Goal: Task Accomplishment & Management: Manage account settings

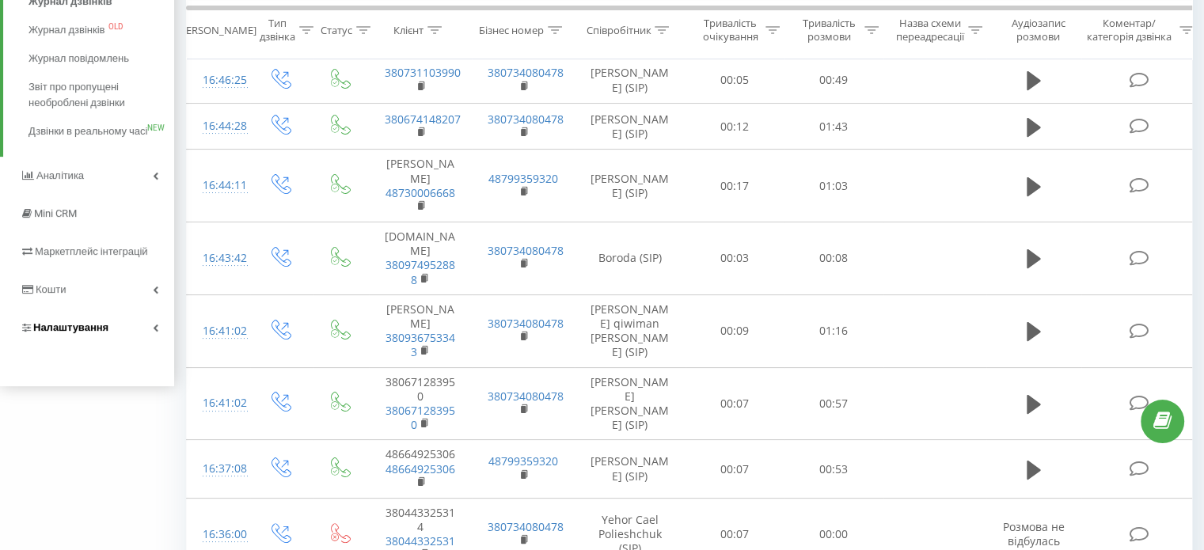
click at [68, 333] on span "Налаштування" at bounding box center [70, 327] width 75 height 12
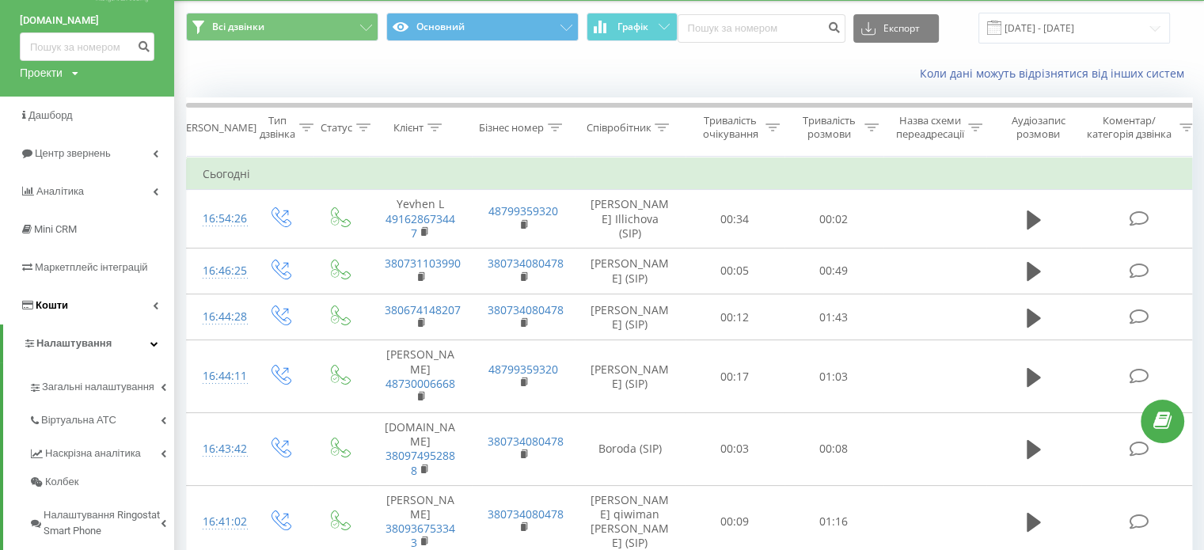
click at [68, 314] on link "Кошти" at bounding box center [87, 306] width 174 height 38
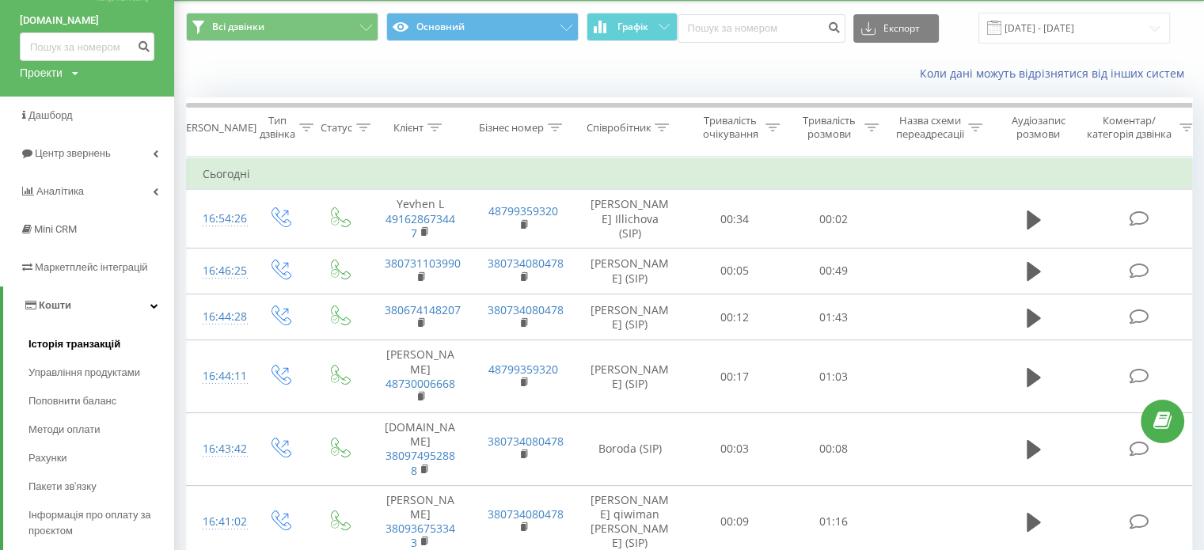
click at [84, 341] on span "Історія транзакцій" at bounding box center [75, 345] width 92 height 16
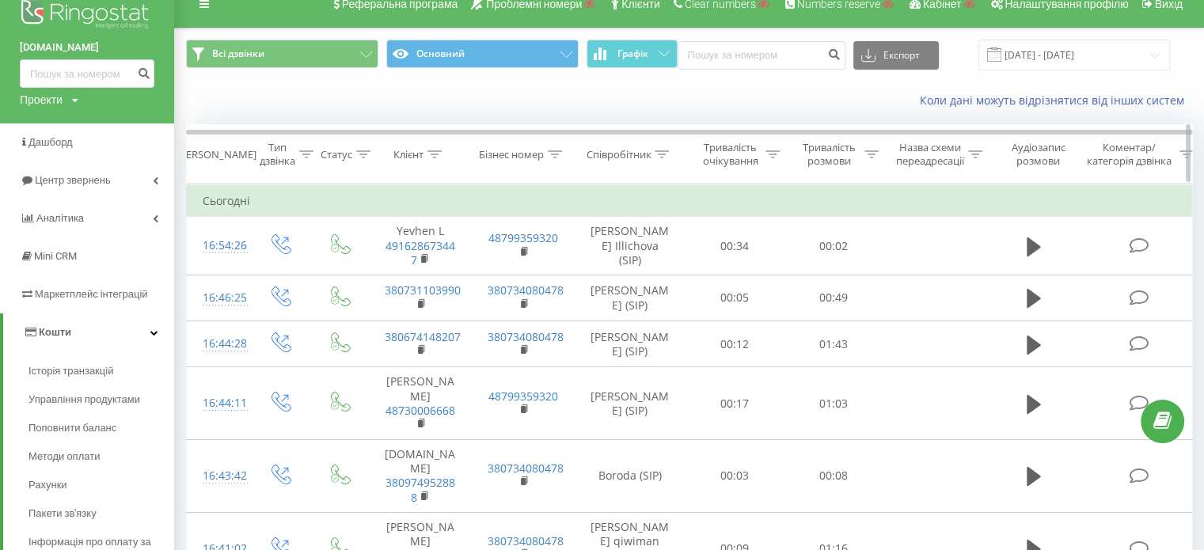
scroll to position [0, 0]
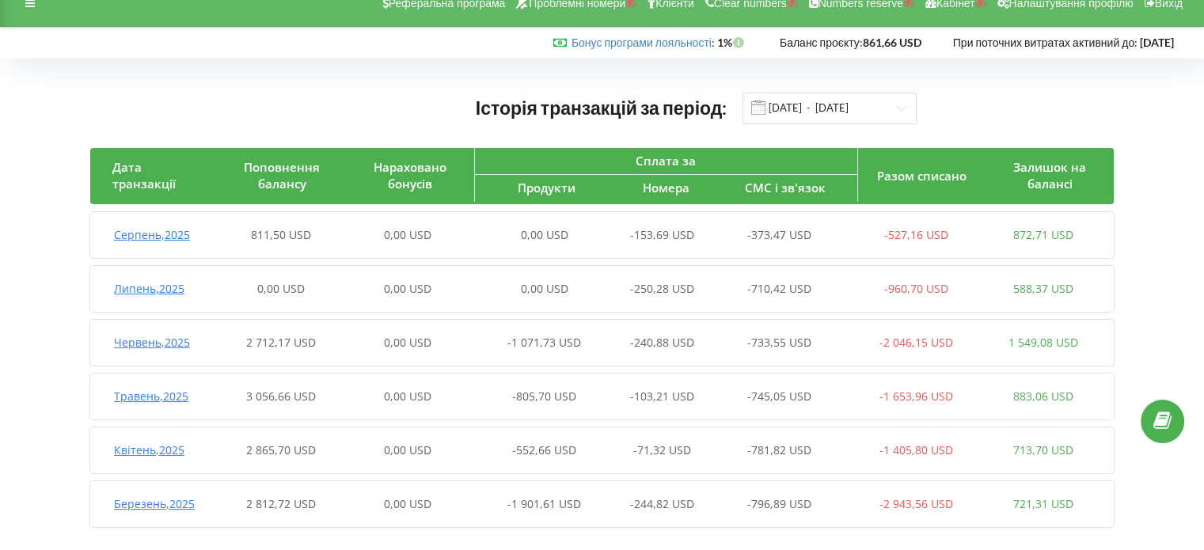
scroll to position [38, 0]
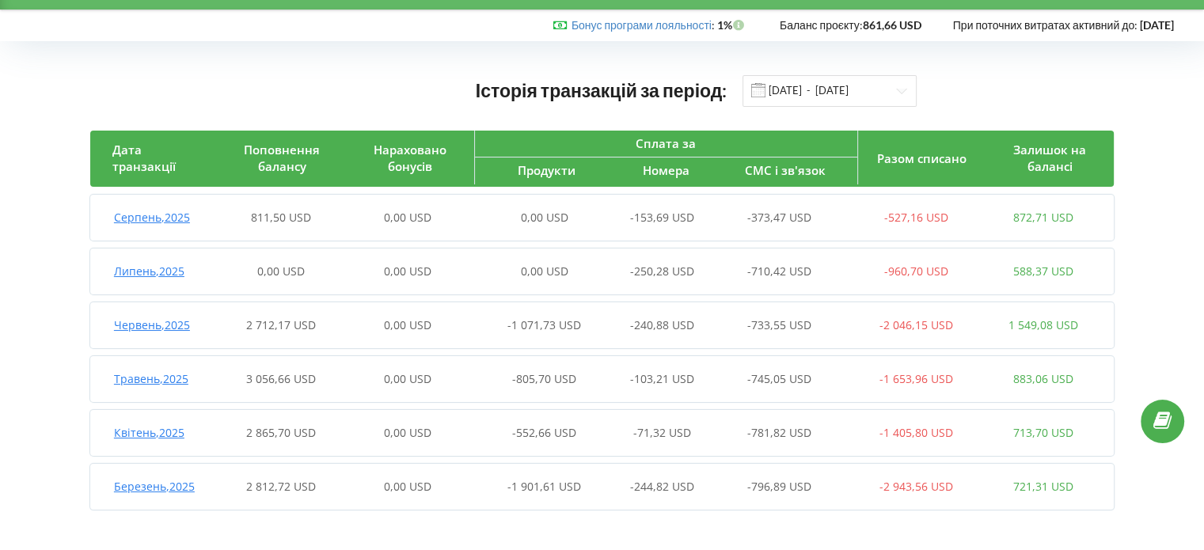
click at [218, 209] on div "Серпень , 2025 811,50 USD 0,00 USD 0,00 USD -153,69 USD -373,47 USD -527,16 USD…" at bounding box center [598, 218] width 1017 height 38
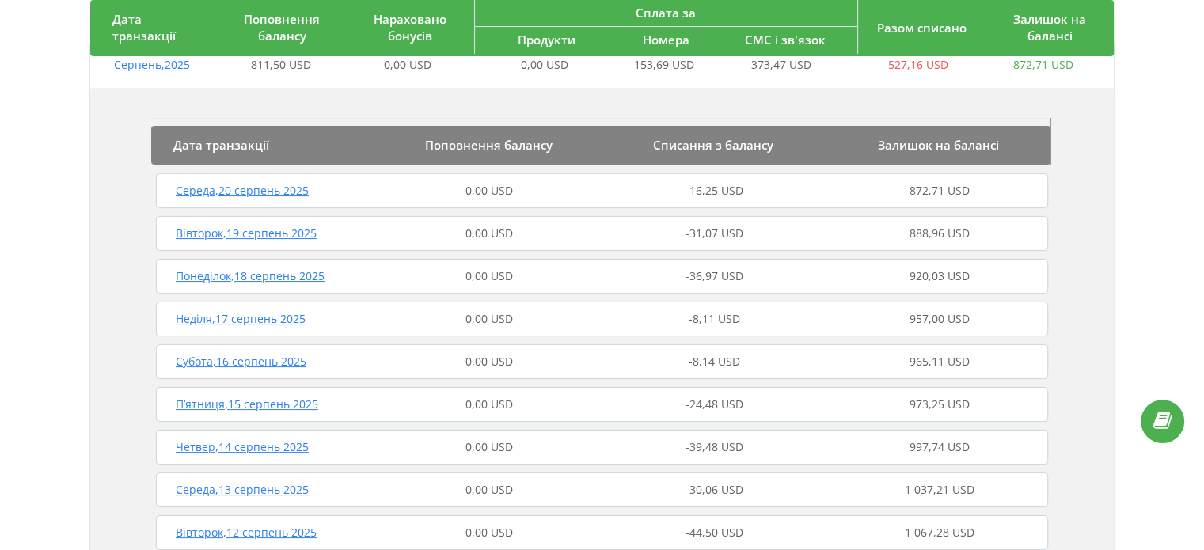
scroll to position [196, 0]
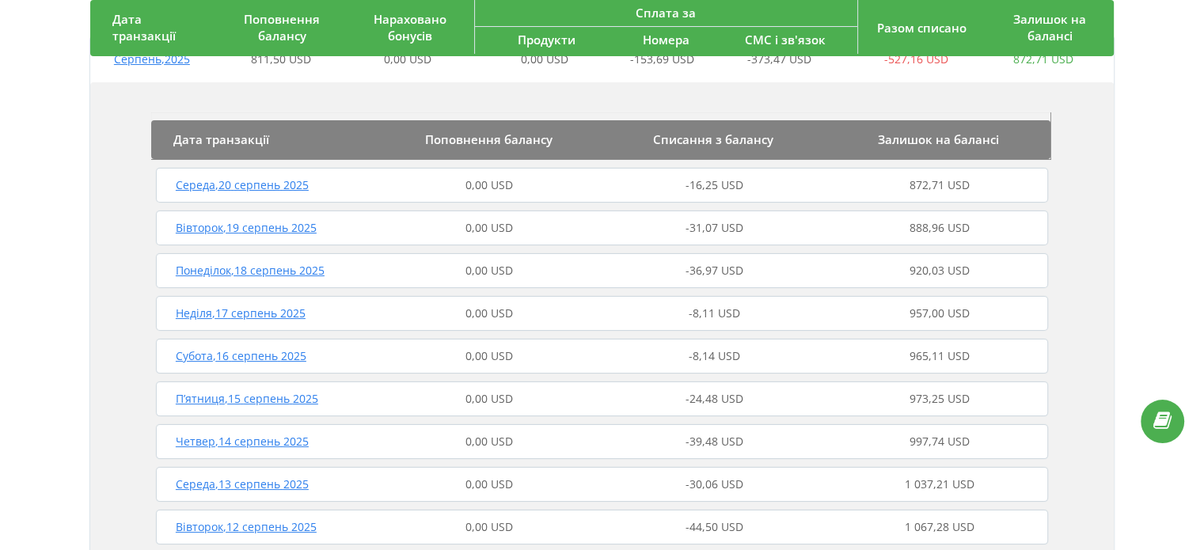
click at [380, 218] on div "Вівторок , 19 серпень 2025 0,00 USD -31,07 USD 888,96 USD" at bounding box center [602, 228] width 900 height 38
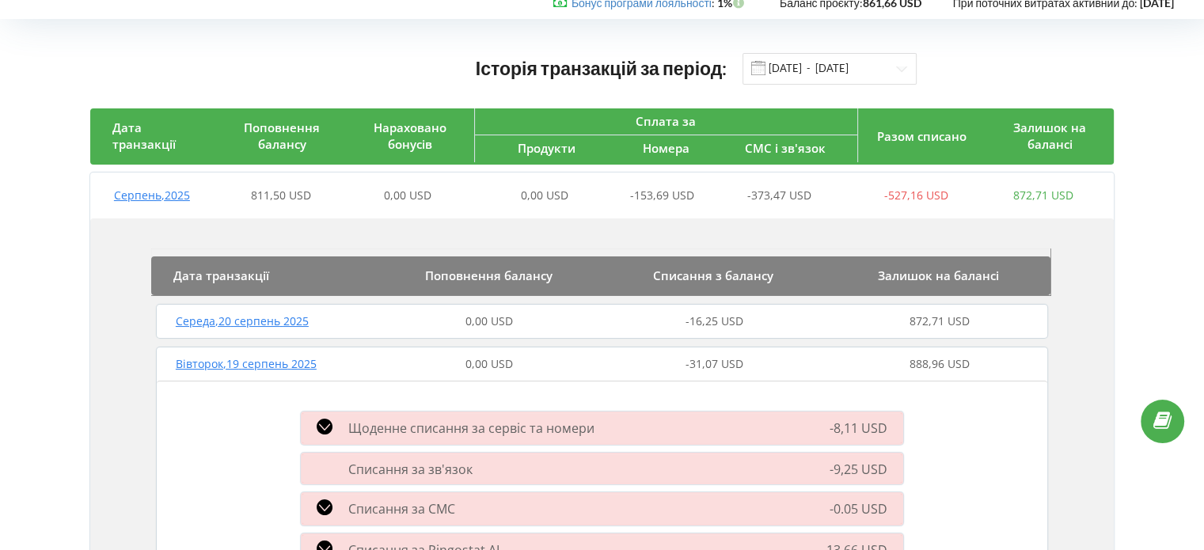
scroll to position [0, 0]
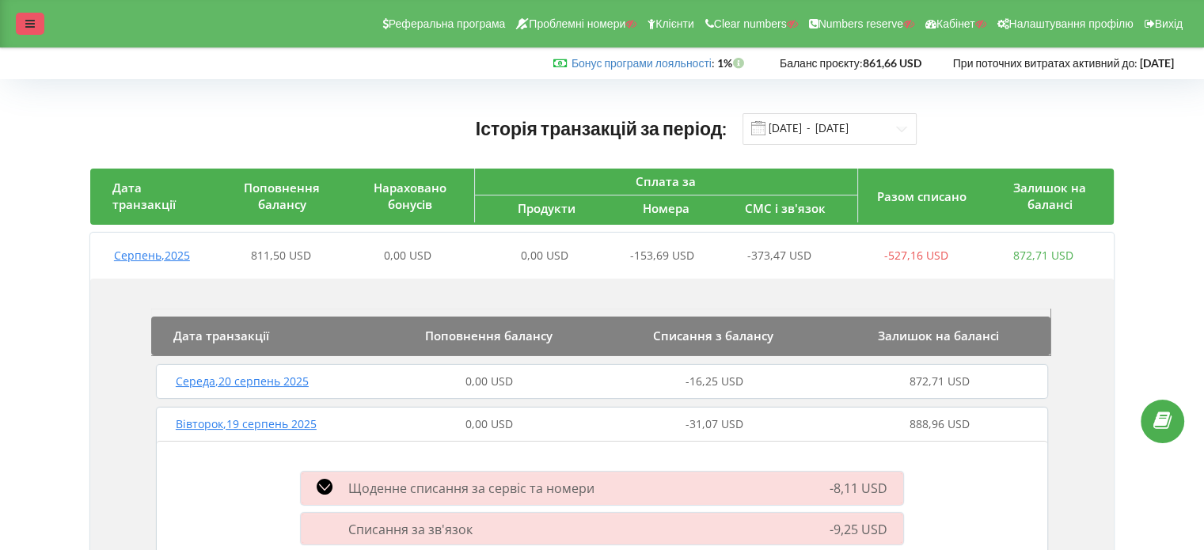
click at [36, 21] on div at bounding box center [30, 24] width 29 height 22
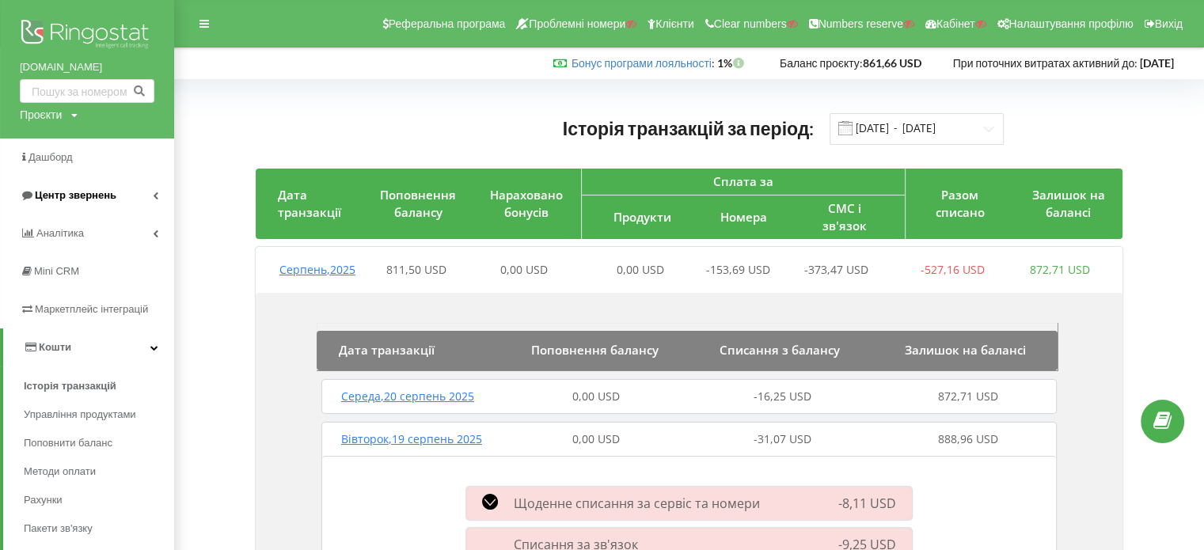
click at [67, 191] on span "Центр звернень" at bounding box center [76, 195] width 82 height 12
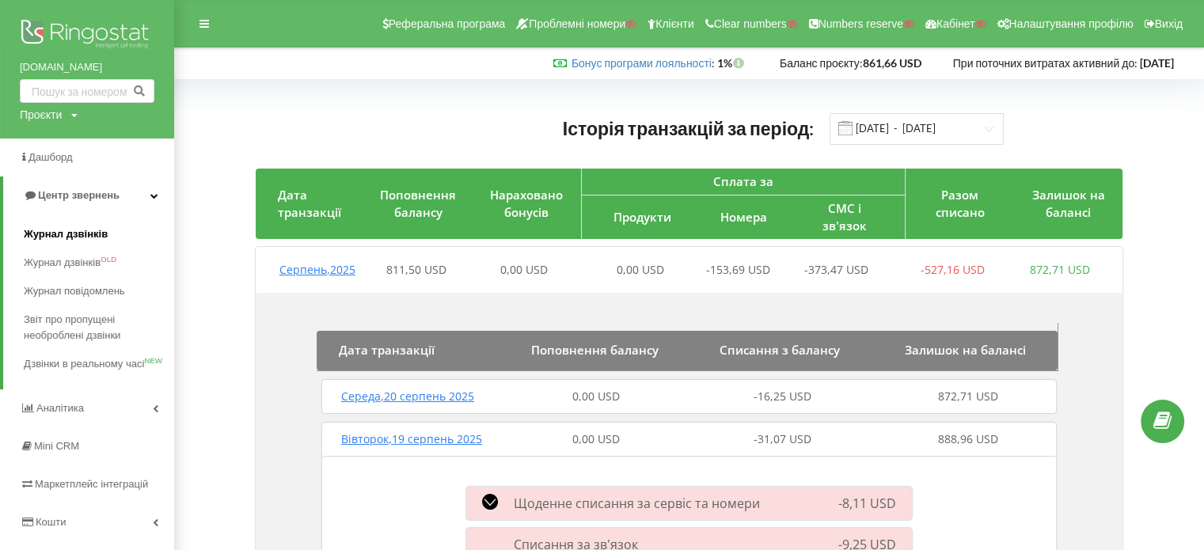
click at [67, 237] on span "Журнал дзвінків" at bounding box center [66, 234] width 84 height 16
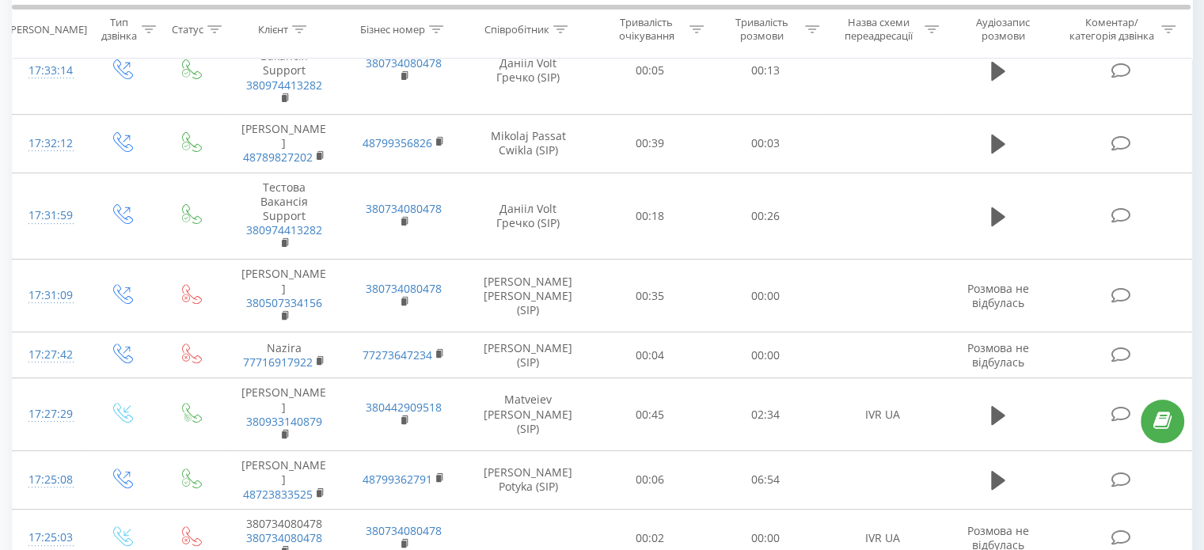
scroll to position [554, 0]
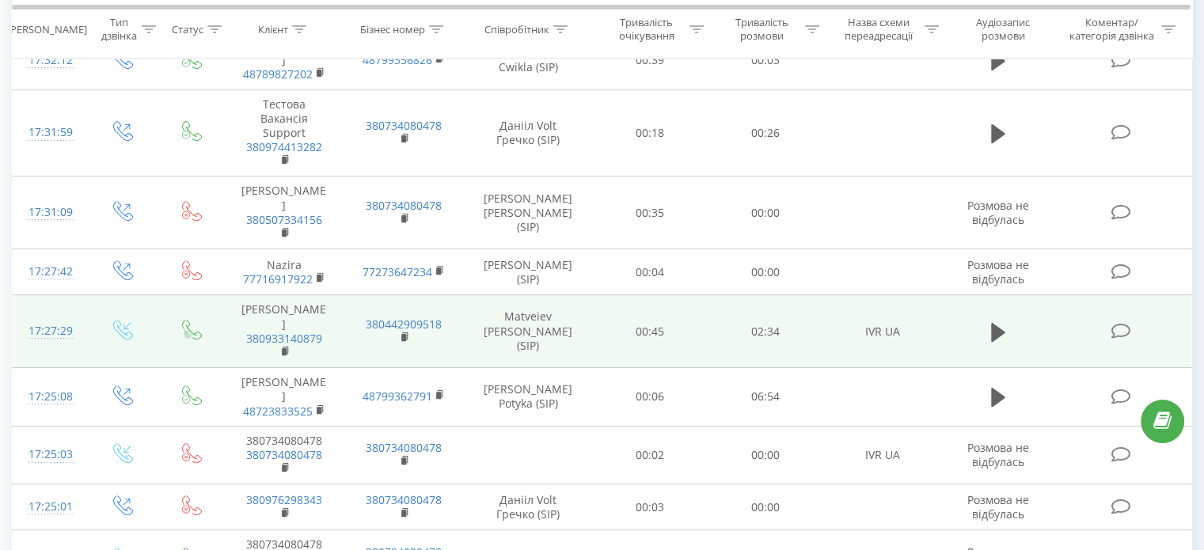
click at [55, 316] on div "17:27:29" at bounding box center [50, 331] width 42 height 31
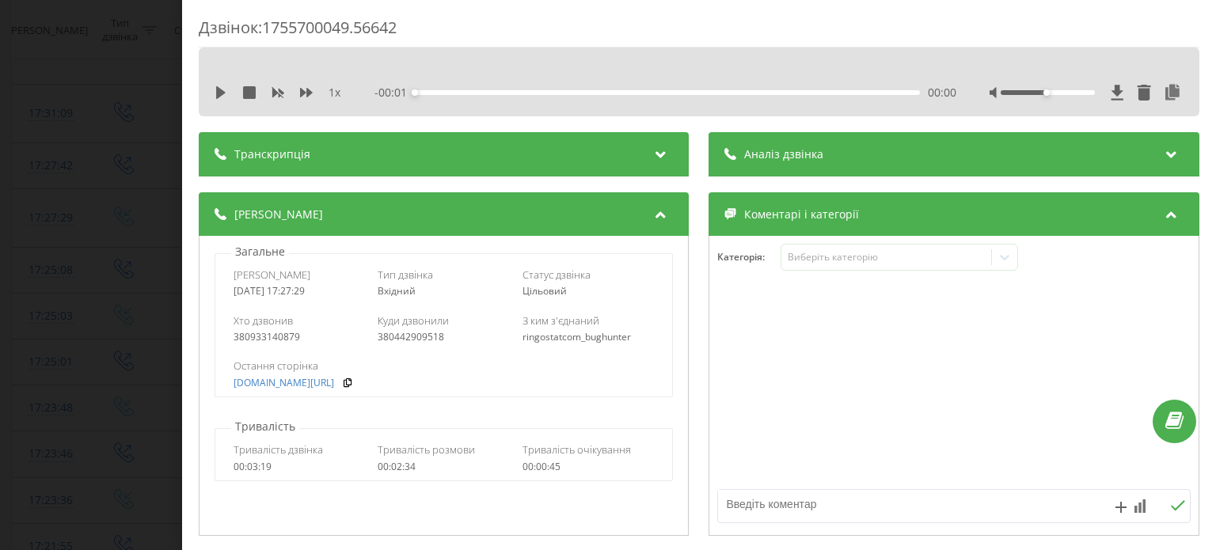
click at [310, 157] on div "Транскрипція" at bounding box center [444, 154] width 490 height 44
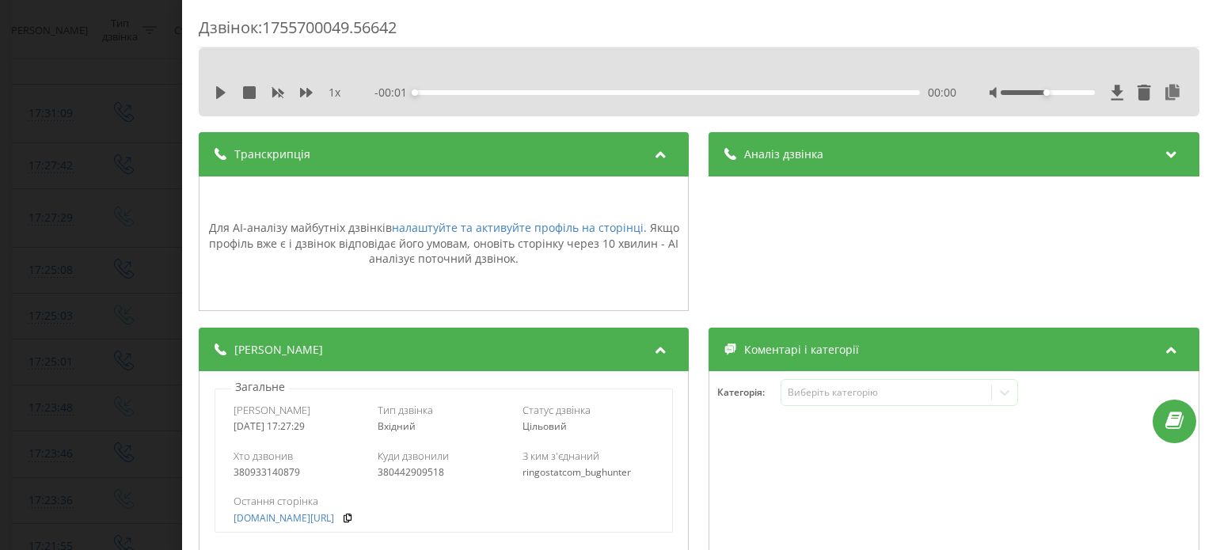
click at [610, 162] on div "Транскрипція" at bounding box center [444, 154] width 490 height 44
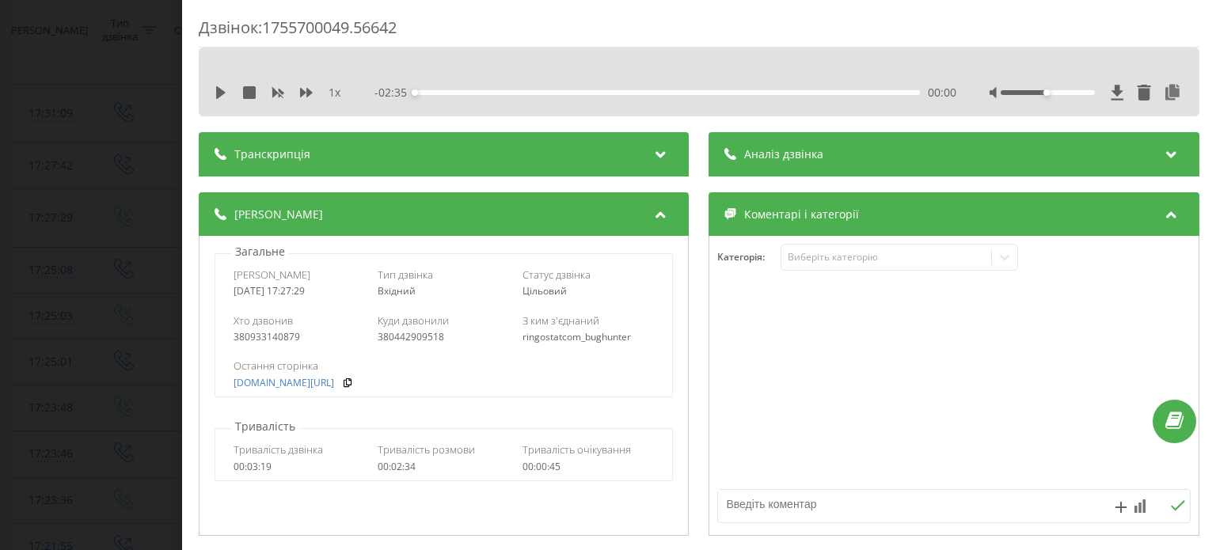
click at [747, 145] on div "Аналіз дзвінка" at bounding box center [954, 154] width 490 height 44
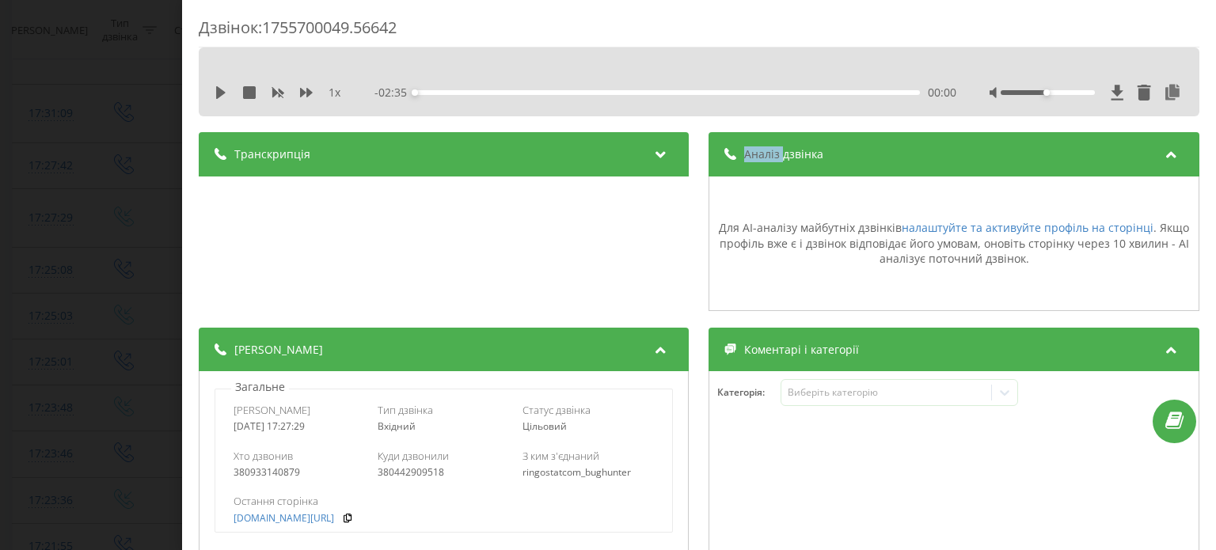
click at [747, 145] on div "Аналіз дзвінка" at bounding box center [954, 154] width 490 height 44
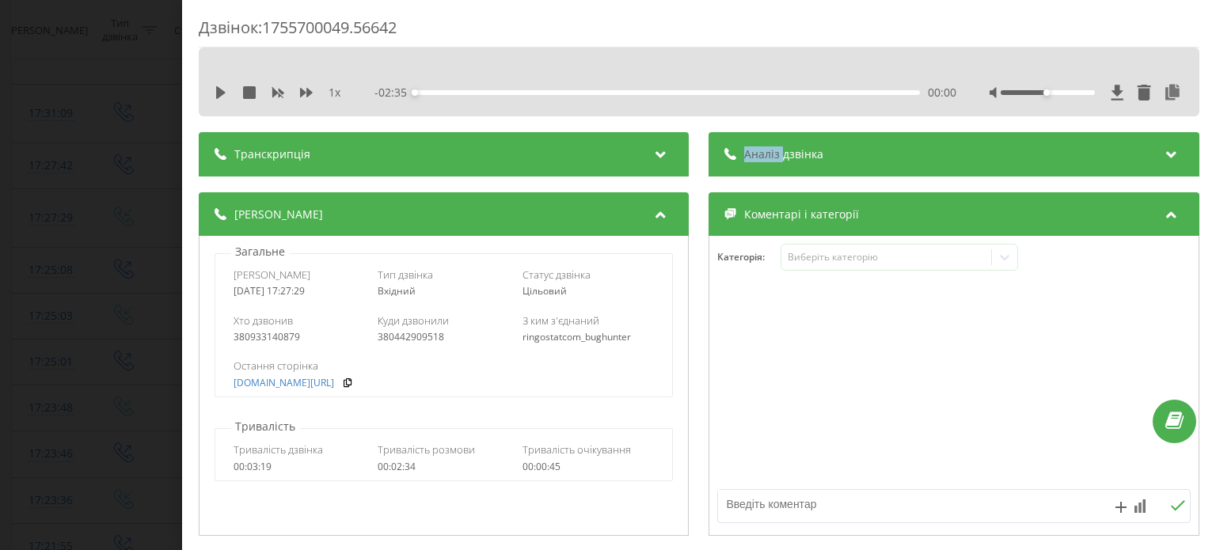
click at [0, 243] on div "Дзвінок : 1755700049.56642 1 x - 02:35 00:00 00:00 Транскрипція Для AI-аналізу …" at bounding box center [608, 275] width 1216 height 550
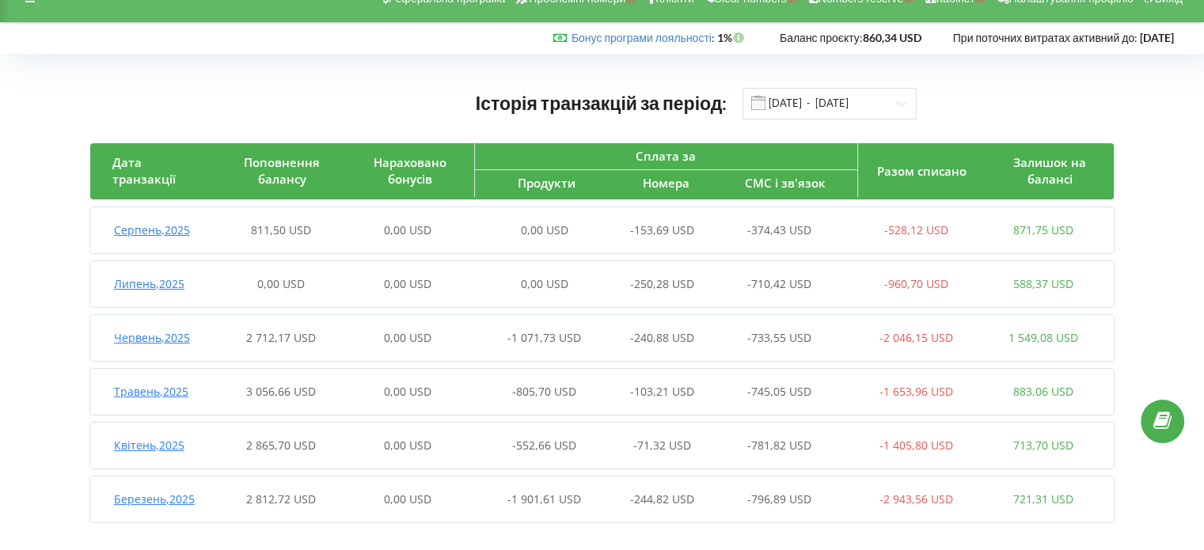
scroll to position [38, 0]
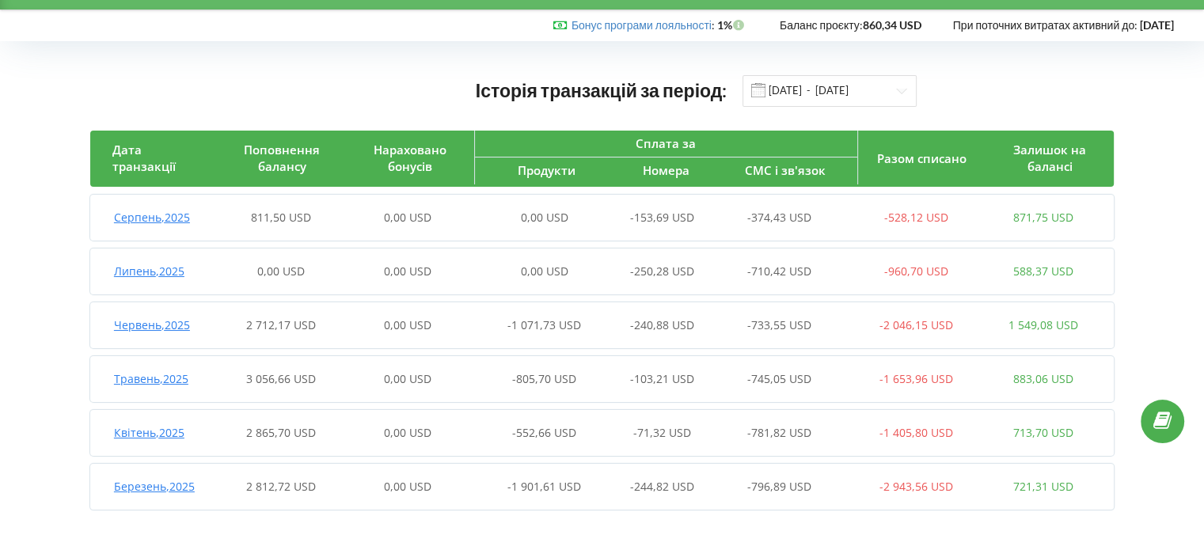
click at [190, 257] on div "Липень , 2025 0,00 USD 0,00 USD 0,00 USD -250,28 USD -710,42 USD -960,70 USD 58…" at bounding box center [598, 272] width 1017 height 38
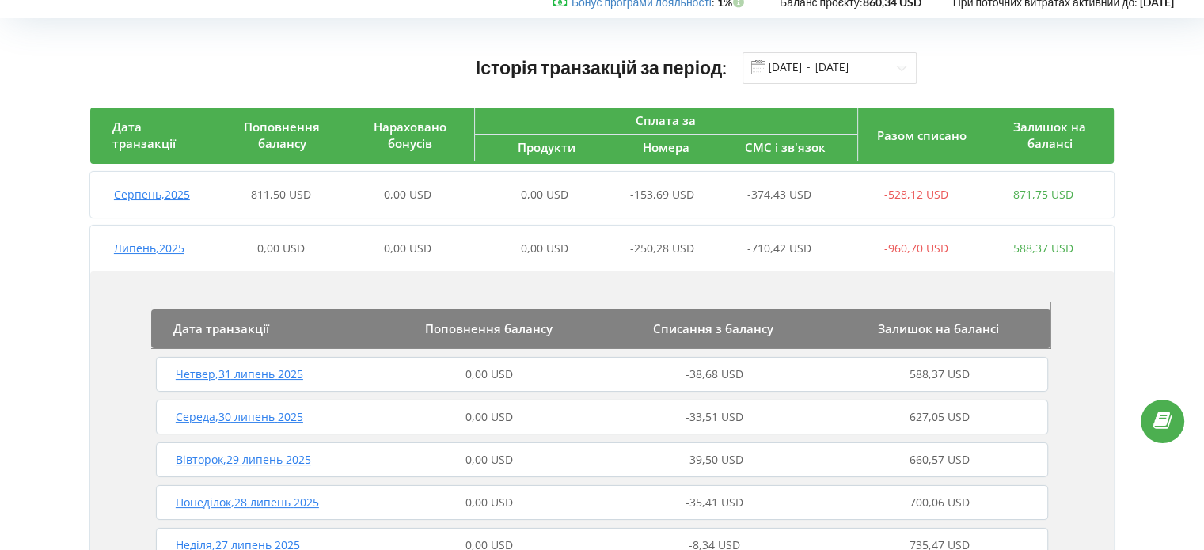
scroll to position [79, 0]
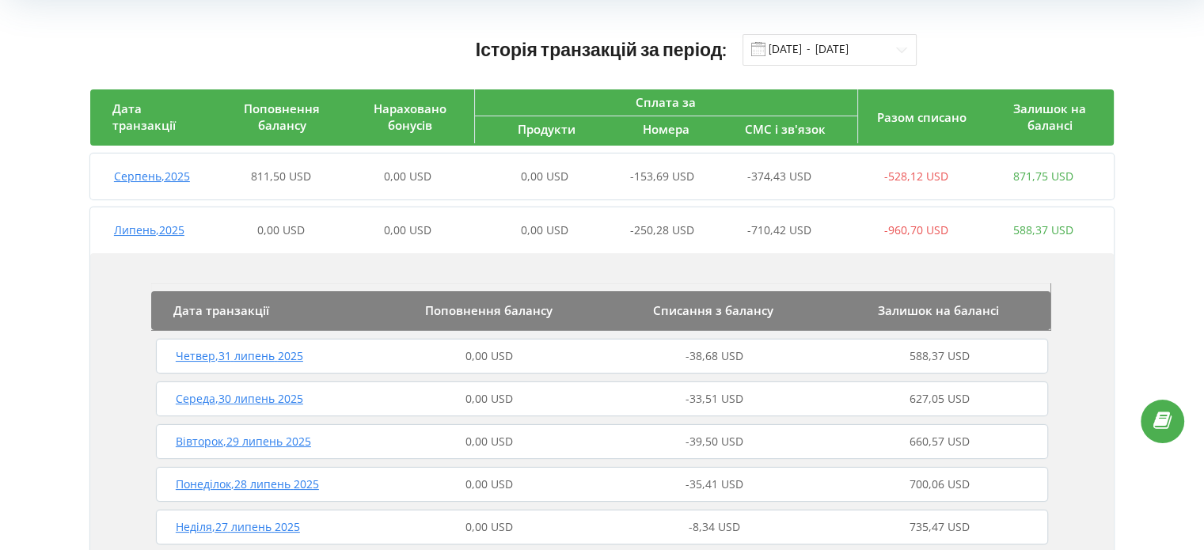
click at [229, 230] on div "0,00 USD" at bounding box center [280, 230] width 127 height 16
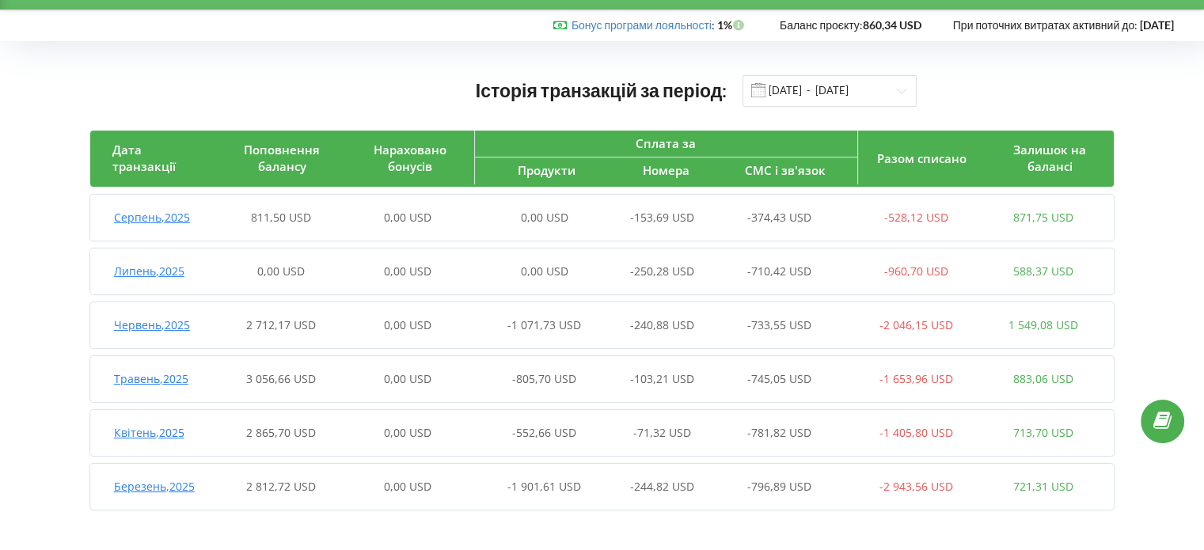
scroll to position [0, 0]
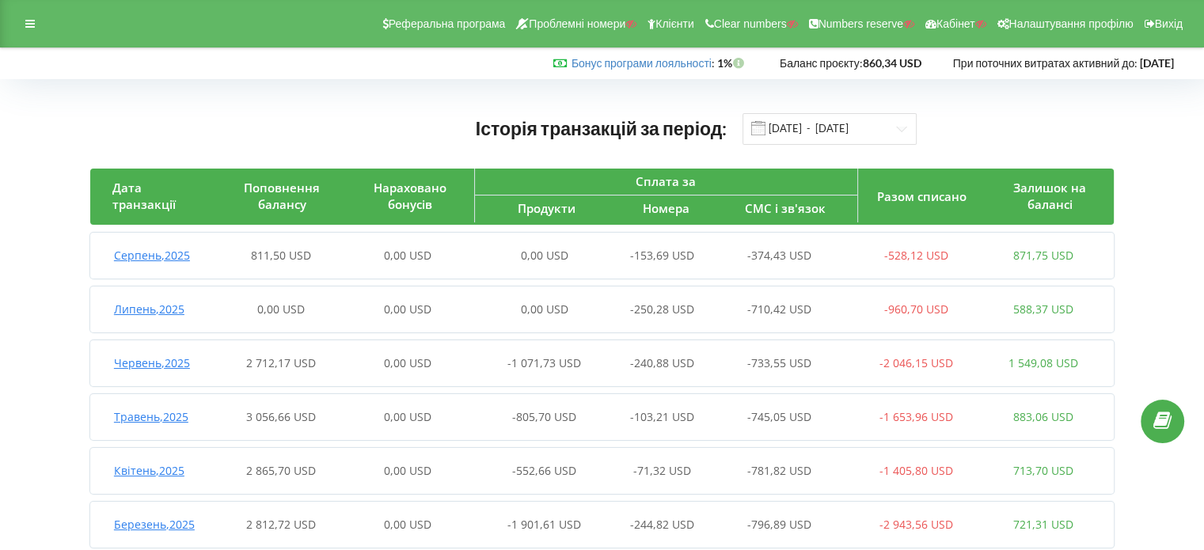
click at [40, 37] on div "Реферальна програма Проблемні номери Клієнти Clear numbers Numbers reserve Кабі…" at bounding box center [602, 24] width 1204 height 48
click at [35, 31] on div at bounding box center [30, 24] width 29 height 22
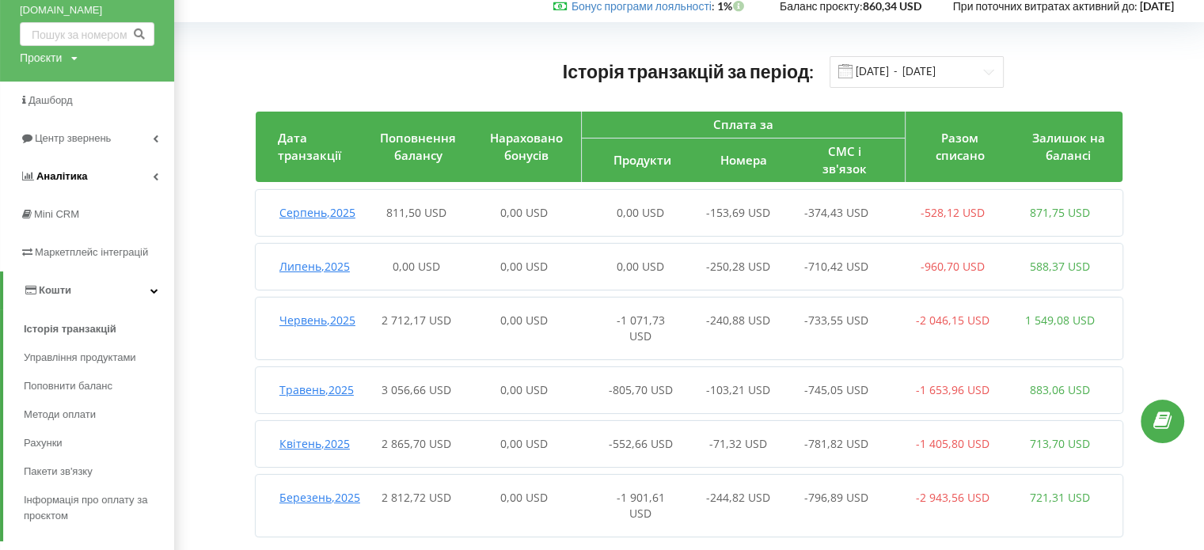
scroll to position [126, 0]
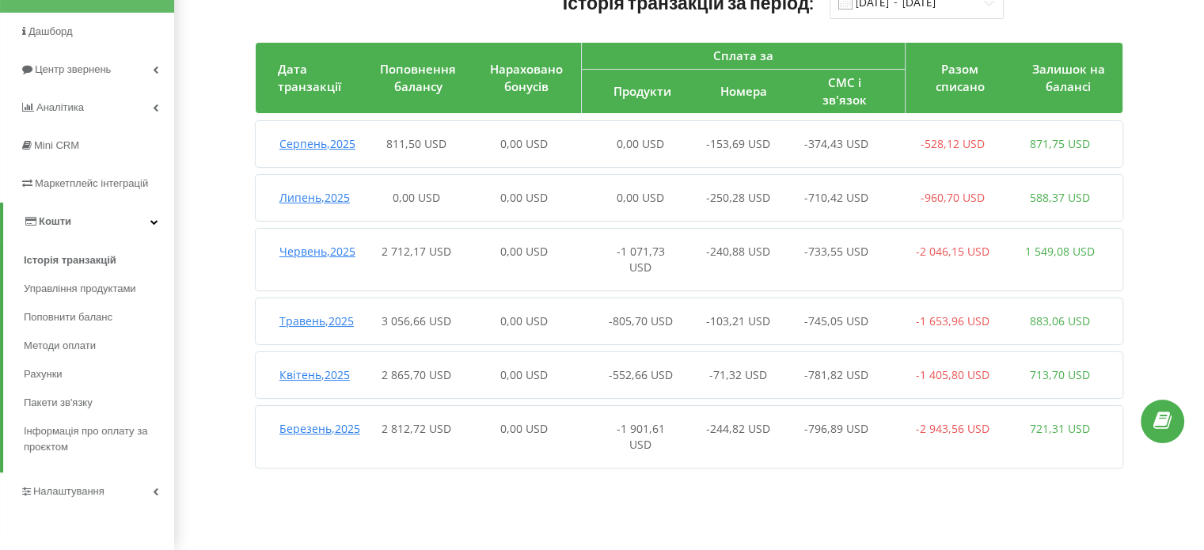
click at [65, 500] on span "Налаштування" at bounding box center [62, 492] width 85 height 16
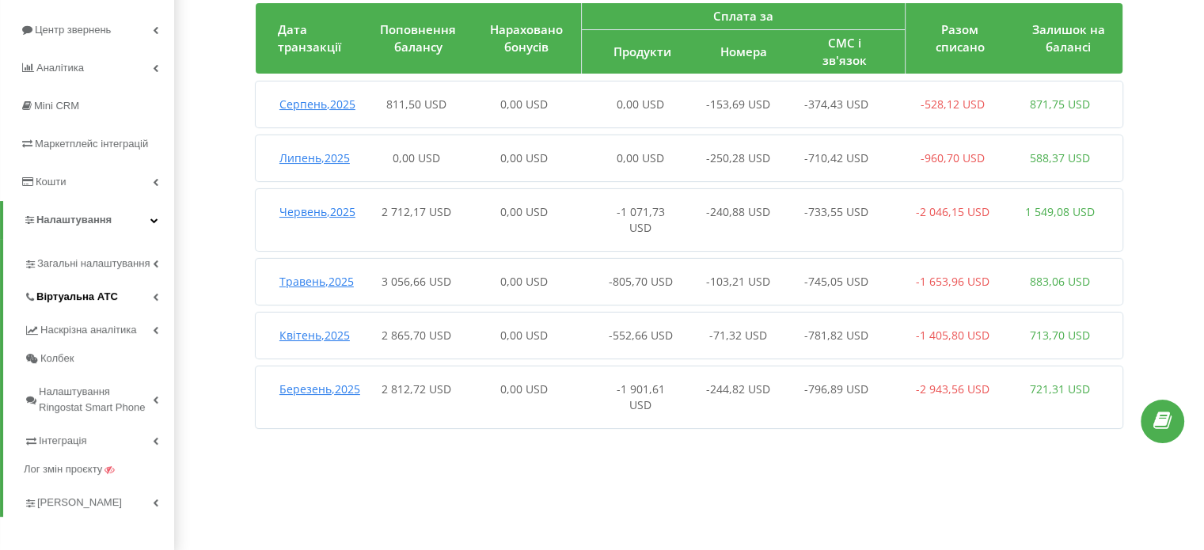
scroll to position [171, 0]
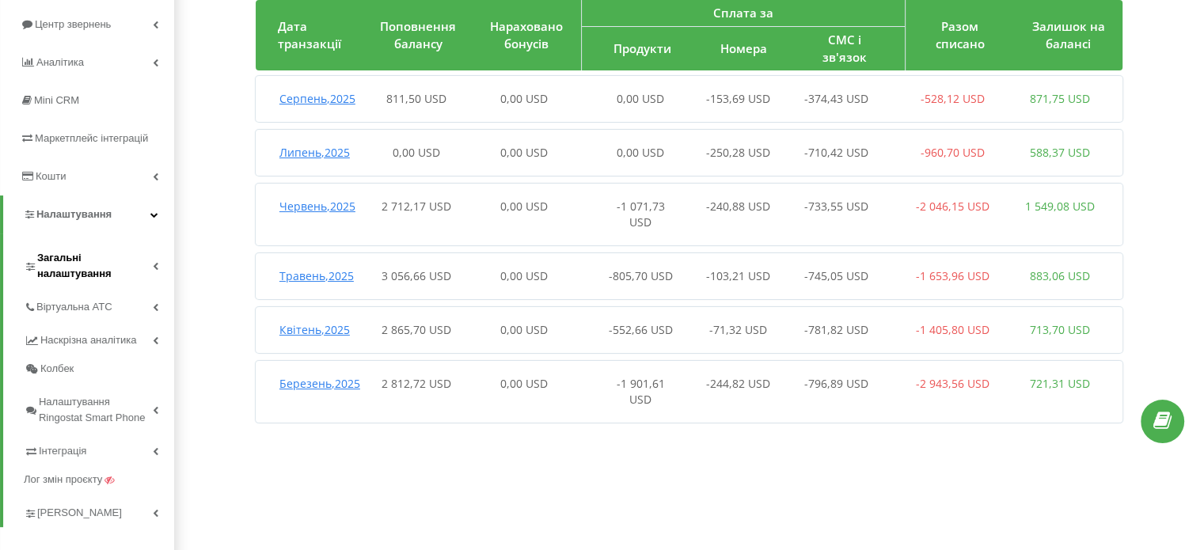
click at [86, 250] on span "Загальні налаштування" at bounding box center [95, 266] width 116 height 32
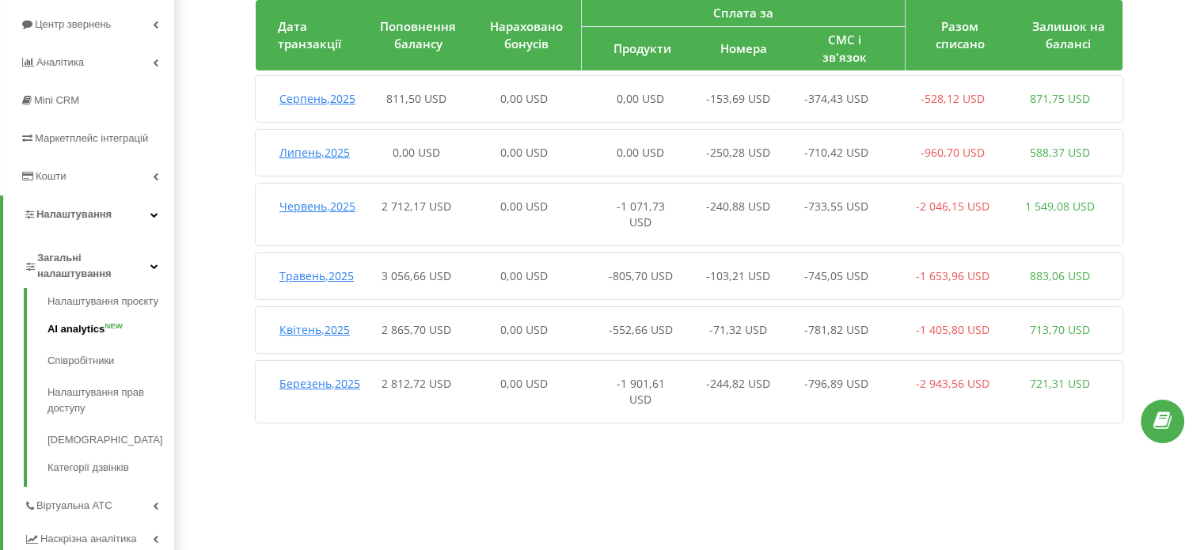
click at [70, 326] on link "AI analytics NEW" at bounding box center [111, 330] width 127 height 32
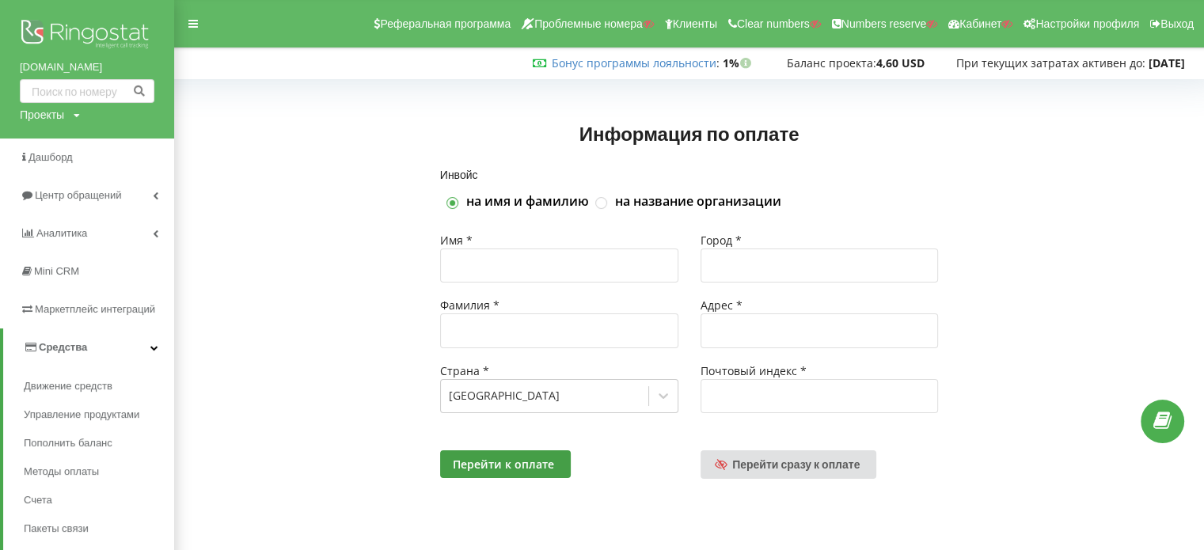
click at [44, 117] on div "Проекты" at bounding box center [42, 115] width 44 height 16
click at [51, 142] on input "text" at bounding box center [68, 147] width 79 height 23
type input "[DOMAIN_NAME]"
click at [127, 150] on span "Поиск" at bounding box center [129, 148] width 26 height 14
